Goal: Task Accomplishment & Management: Use online tool/utility

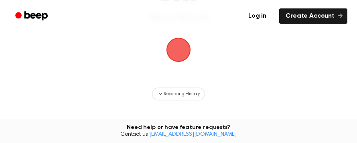
scroll to position [92, 0]
click at [180, 66] on span "button" at bounding box center [178, 50] width 44 height 44
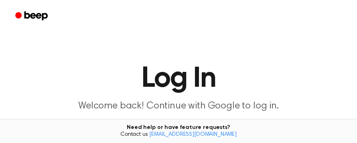
scroll to position [104, 0]
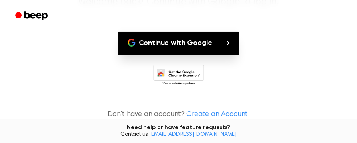
click at [190, 54] on button "Continue with Google" at bounding box center [178, 43] width 121 height 24
click at [180, 42] on button "Continue with Google" at bounding box center [178, 43] width 121 height 24
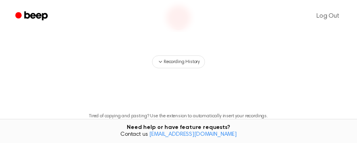
scroll to position [103, 0]
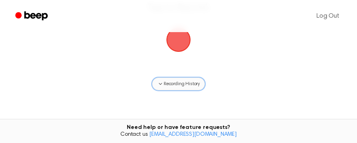
click at [182, 82] on span "Recording History" at bounding box center [181, 83] width 36 height 7
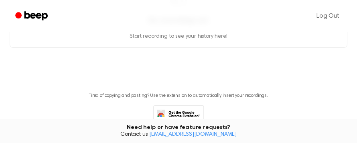
scroll to position [175, 0]
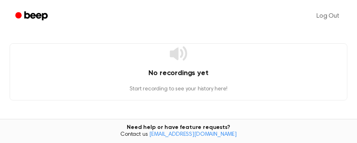
click at [192, 73] on h4 "No recordings yet" at bounding box center [178, 73] width 337 height 11
click at [175, 56] on icon at bounding box center [177, 53] width 17 height 14
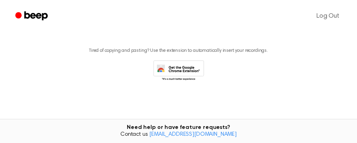
click at [184, 72] on icon at bounding box center [178, 71] width 51 height 22
